Goal: Transaction & Acquisition: Subscribe to service/newsletter

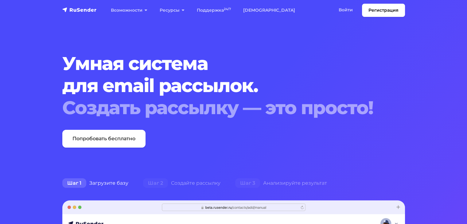
drag, startPoint x: 107, startPoint y: 140, endPoint x: 246, endPoint y: 143, distance: 138.5
click at [107, 140] on link "Попробовать бесплатно" at bounding box center [103, 139] width 83 height 18
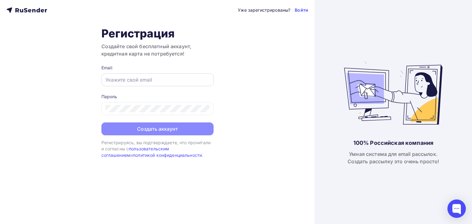
click at [158, 81] on input "text" at bounding box center [157, 79] width 104 height 7
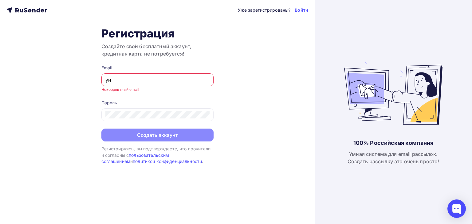
type input "у"
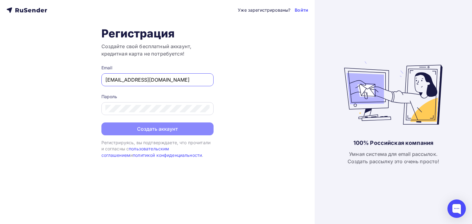
type input "[EMAIL_ADDRESS][DOMAIN_NAME]"
click at [168, 112] on div at bounding box center [157, 108] width 112 height 13
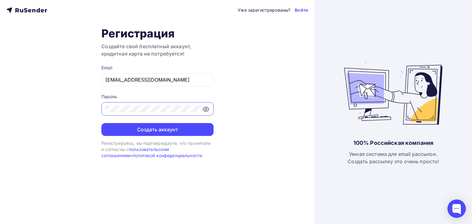
click at [206, 111] on icon at bounding box center [206, 109] width 6 height 4
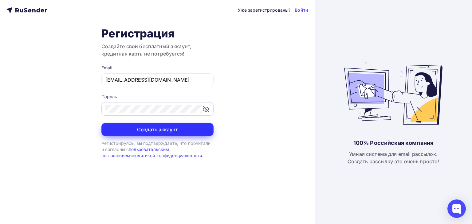
click at [201, 130] on button "Создать аккаунт" at bounding box center [157, 129] width 112 height 13
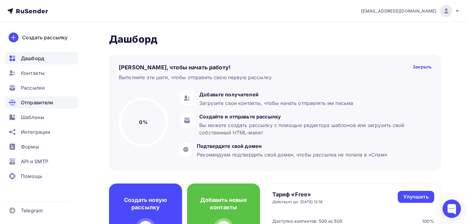
click at [29, 99] on span "Отправители" at bounding box center [37, 102] width 33 height 7
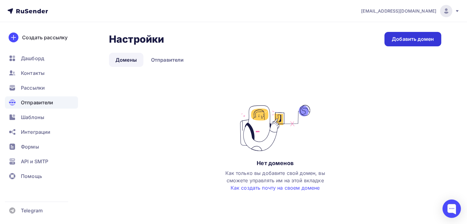
click at [425, 40] on div "Добавить домен" at bounding box center [413, 39] width 42 height 7
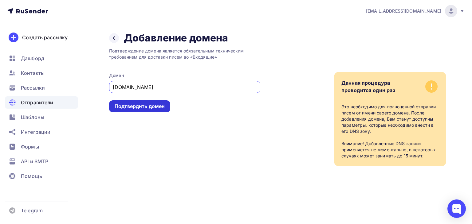
type input "[DOMAIN_NAME]"
click at [143, 102] on div "Подтвердить домен" at bounding box center [139, 106] width 61 height 12
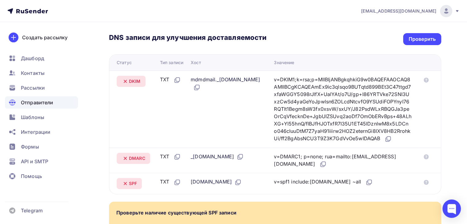
scroll to position [129, 0]
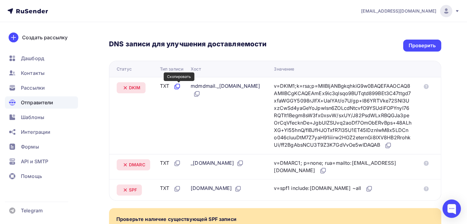
click at [178, 86] on icon at bounding box center [176, 86] width 7 height 7
click at [460, 129] on div "Назад [DOMAIN_NAME] Не подтвержден Подтверждение домена Подтверждение домена яв…" at bounding box center [233, 101] width 467 height 416
click at [199, 94] on icon at bounding box center [198, 93] width 4 height 4
click at [452, 81] on div "Назад [DOMAIN_NAME] Не подтвержден Подтверждение домена Подтверждение домена яв…" at bounding box center [233, 101] width 467 height 416
click at [389, 147] on icon at bounding box center [389, 145] width 4 height 4
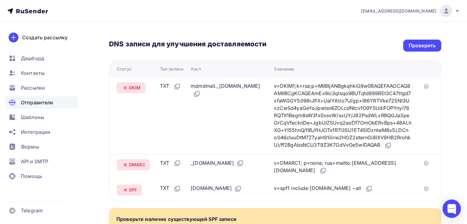
click at [456, 162] on div "Назад [DOMAIN_NAME] Не подтвержден Подтверждение домена Подтверждение домена яв…" at bounding box center [233, 101] width 467 height 416
click at [178, 165] on icon at bounding box center [178, 163] width 4 height 4
click at [449, 135] on div "Назад [DOMAIN_NAME] Не подтвержден Подтверждение домена Подтверждение домена яв…" at bounding box center [233, 101] width 467 height 416
click at [446, 159] on div "Назад [DOMAIN_NAME] Не подтвержден Подтверждение домена Подтверждение домена яв…" at bounding box center [233, 101] width 467 height 416
drag, startPoint x: 255, startPoint y: 170, endPoint x: 250, endPoint y: 170, distance: 4.6
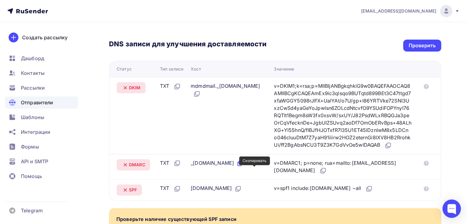
click at [244, 167] on icon at bounding box center [239, 163] width 7 height 7
click at [456, 145] on div "Назад [DOMAIN_NAME] Не подтвержден Подтверждение домена Подтверждение домена яв…" at bounding box center [233, 101] width 467 height 416
click at [327, 174] on icon at bounding box center [322, 170] width 7 height 7
click at [446, 148] on div "Назад [DOMAIN_NAME] Не подтвержден Подтверждение домена Подтверждение домена яв…" at bounding box center [233, 101] width 467 height 416
click at [178, 192] on icon at bounding box center [176, 188] width 7 height 7
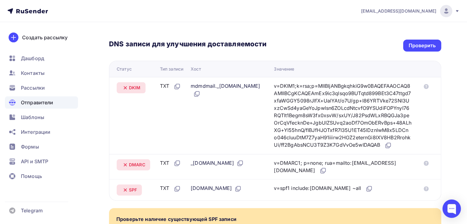
drag, startPoint x: 461, startPoint y: 138, endPoint x: 452, endPoint y: 140, distance: 9.1
click at [461, 138] on div "Назад [DOMAIN_NAME] Не подтвержден Подтверждение домена Подтверждение домена яв…" at bounding box center [233, 101] width 467 height 416
click at [237, 190] on icon at bounding box center [239, 188] width 4 height 4
drag, startPoint x: 452, startPoint y: 157, endPoint x: 438, endPoint y: 159, distance: 14.3
click at [452, 157] on div "Назад [DOMAIN_NAME] Не подтвержден Подтверждение домена Подтверждение домена яв…" at bounding box center [233, 101] width 467 height 416
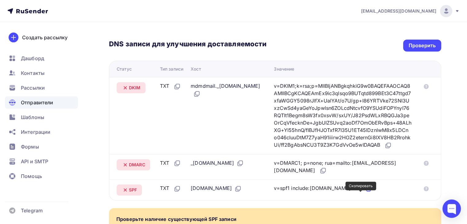
click at [365, 192] on icon at bounding box center [368, 188] width 7 height 7
click at [458, 105] on div "Назад [DOMAIN_NAME] Не подтвержден Подтверждение домена Подтверждение домена яв…" at bounding box center [233, 101] width 467 height 416
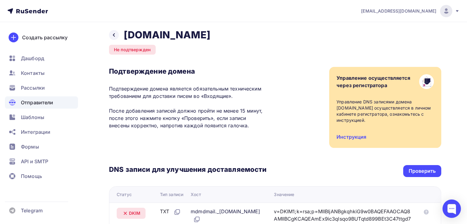
scroll to position [0, 0]
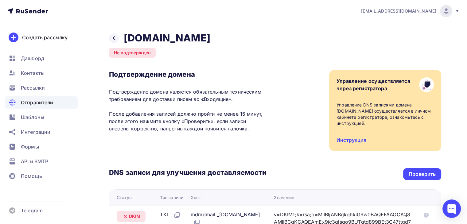
click at [443, 11] on img at bounding box center [445, 10] width 7 height 7
click at [284, 83] on div "Подтверждение домена Подтверждение домена является обязательным техническим тре…" at bounding box center [275, 110] width 332 height 81
